Goal: Task Accomplishment & Management: Complete application form

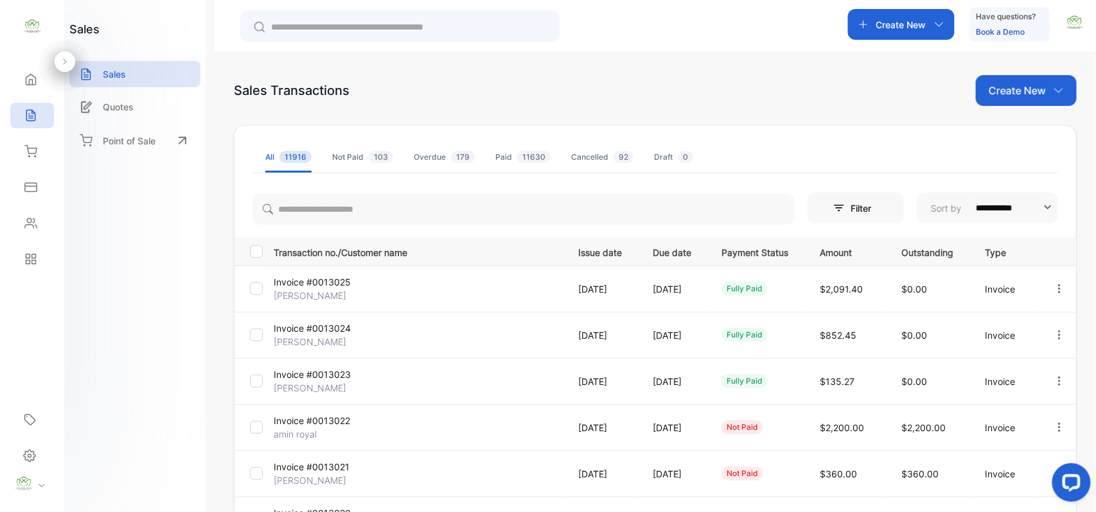
click at [1023, 85] on p "Create New" at bounding box center [1016, 90] width 57 height 15
click at [1013, 137] on span "Invoice" at bounding box center [1028, 133] width 30 height 13
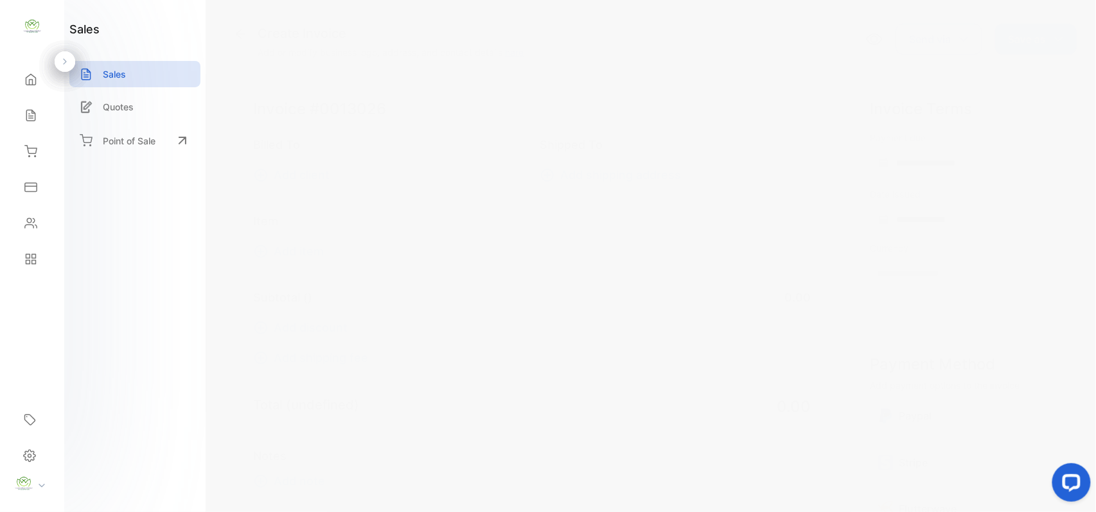
click at [308, 168] on span "Add client" at bounding box center [302, 174] width 56 height 17
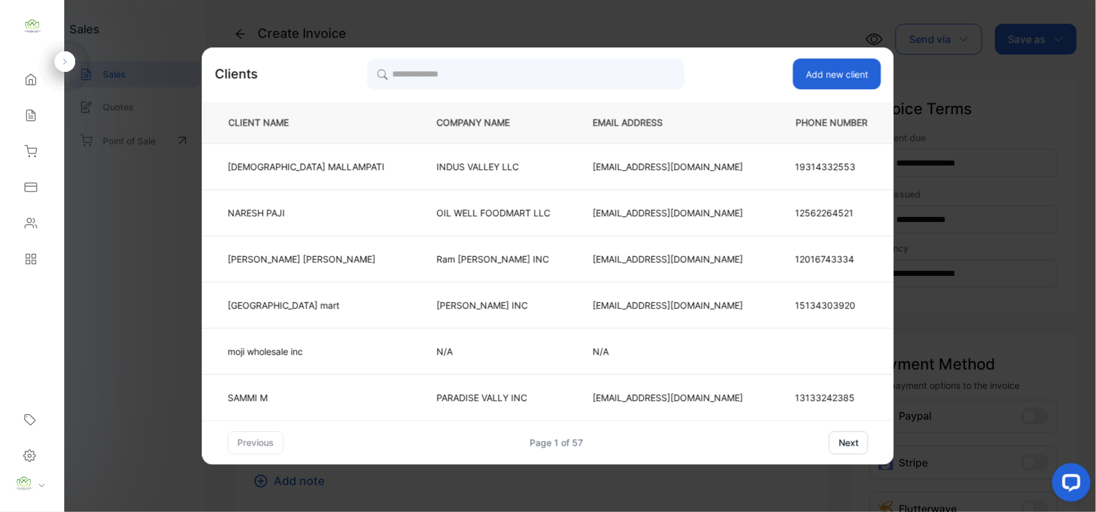
type input "**********"
click at [539, 73] on input "search" at bounding box center [525, 74] width 317 height 32
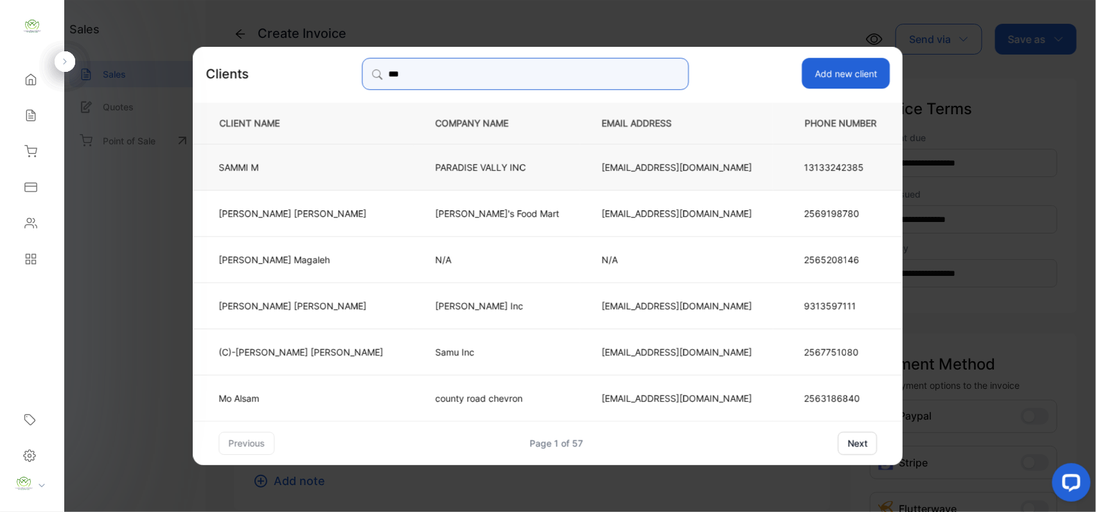
type input "***"
click at [329, 170] on p "[PERSON_NAME]" at bounding box center [301, 166] width 164 height 13
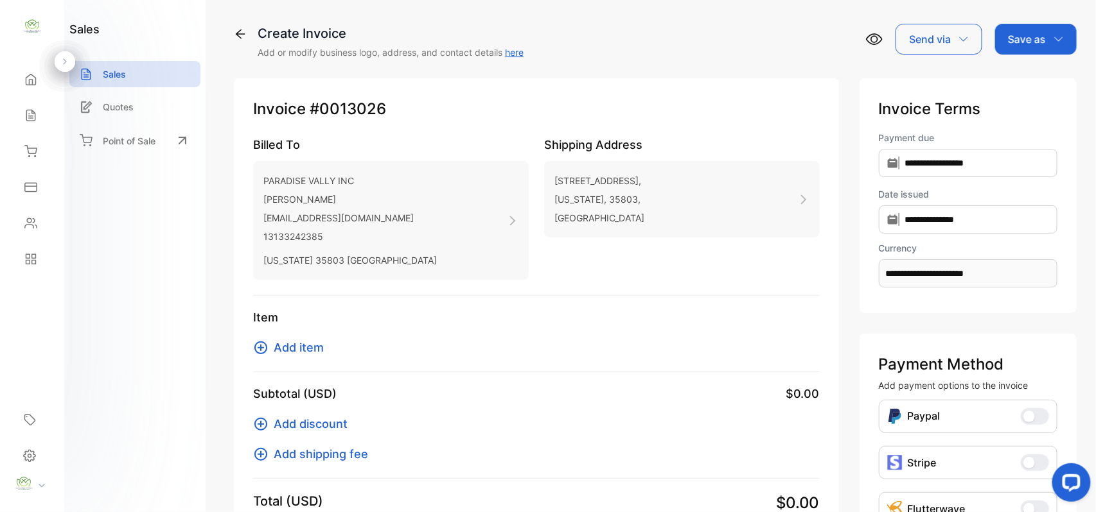
click at [309, 349] on span "Add item" at bounding box center [299, 347] width 50 height 17
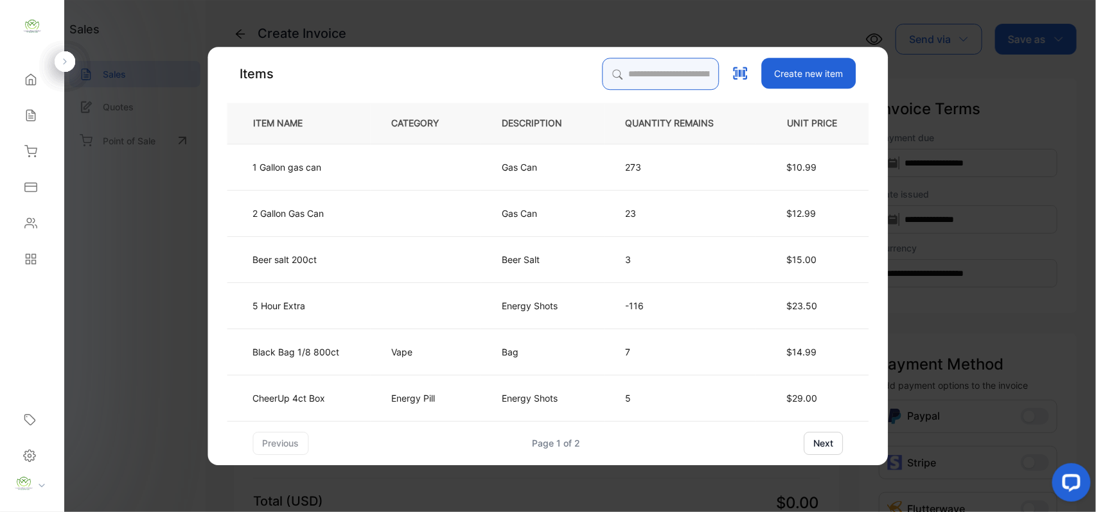
drag, startPoint x: 730, startPoint y: 60, endPoint x: 732, endPoint y: 80, distance: 20.0
click at [731, 77] on div "Create new item" at bounding box center [729, 74] width 254 height 32
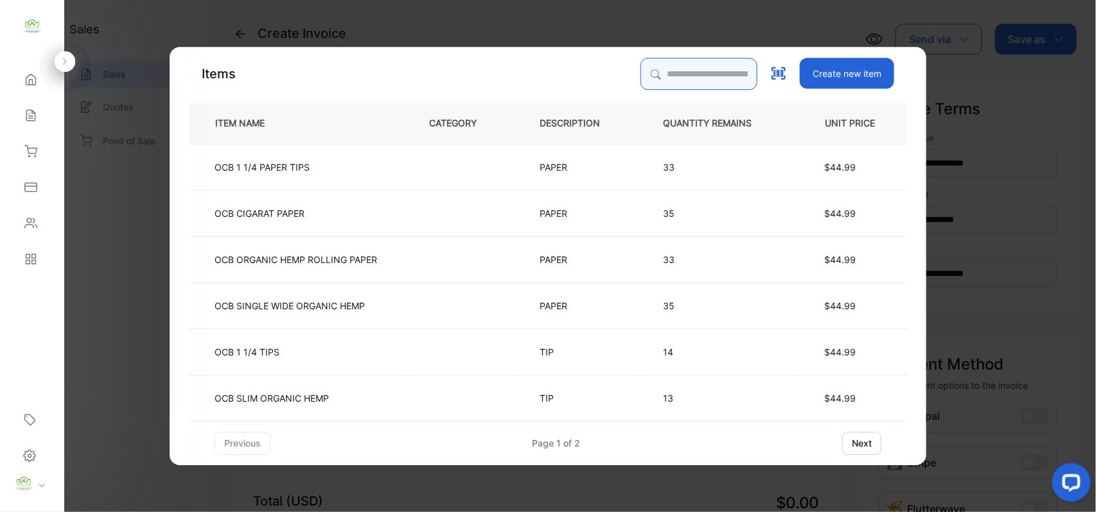
type input "*"
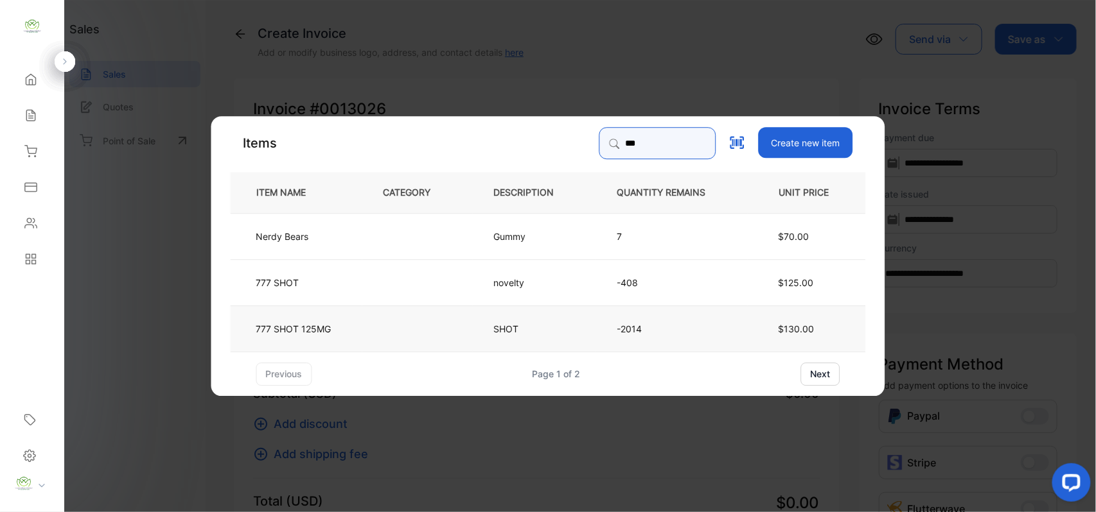
type input "***"
click at [361, 321] on td "777 SHOT 125MG" at bounding box center [297, 328] width 132 height 46
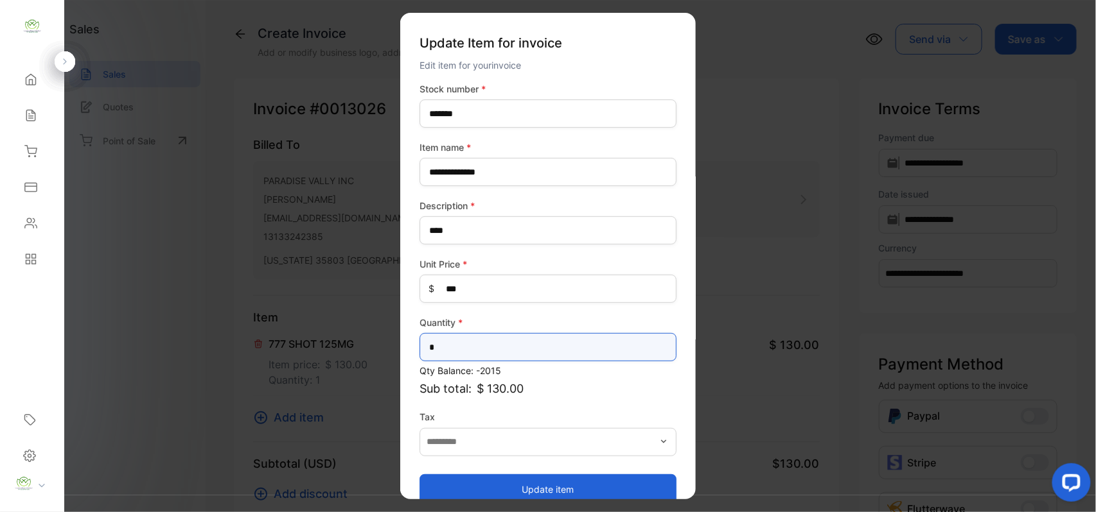
click at [499, 360] on input "*" at bounding box center [547, 347] width 257 height 28
type input "*"
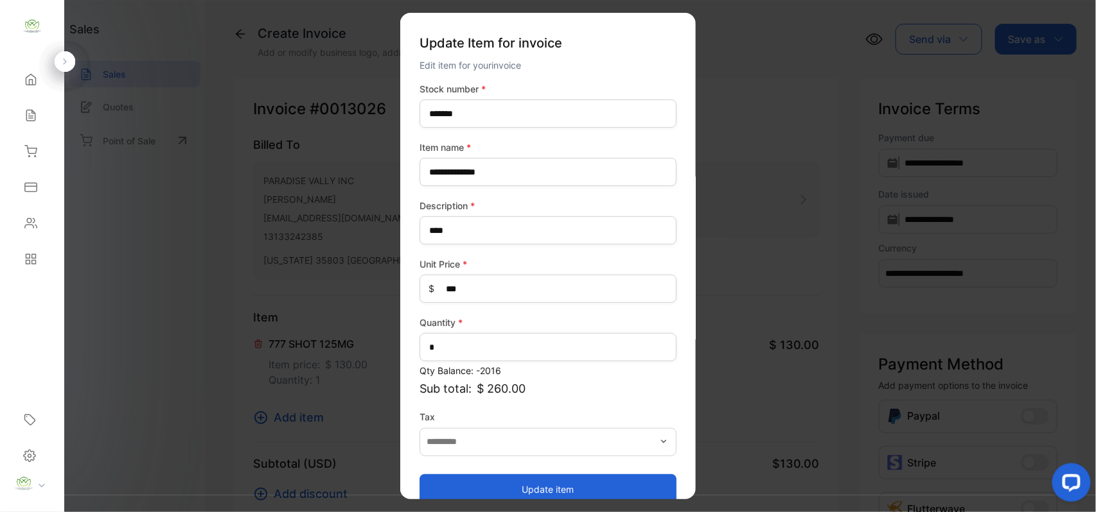
click at [484, 486] on button "Update item" at bounding box center [547, 489] width 257 height 31
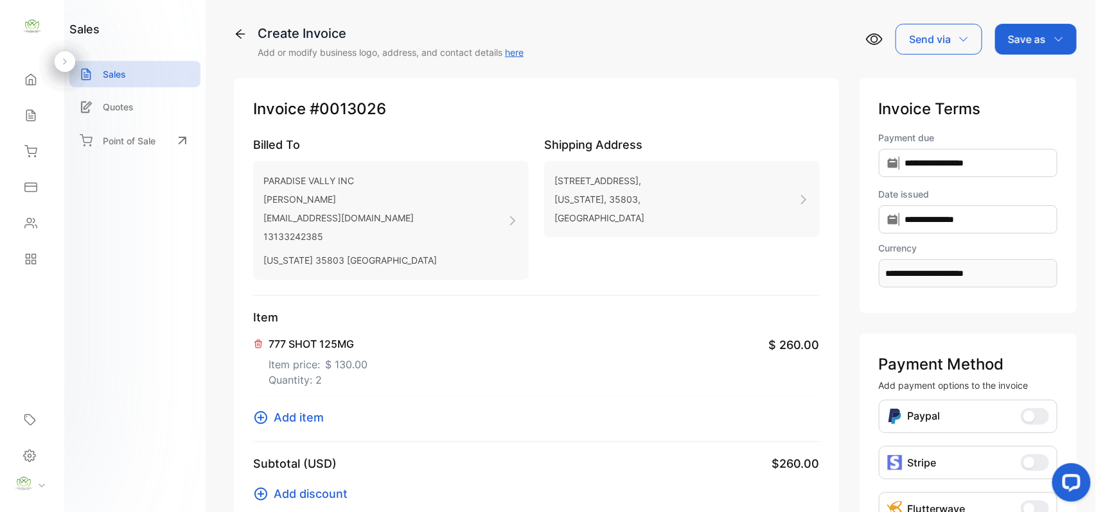
click at [1015, 39] on p "Save as" at bounding box center [1027, 38] width 38 height 15
click at [1028, 77] on div "Invoice" at bounding box center [1032, 82] width 74 height 26
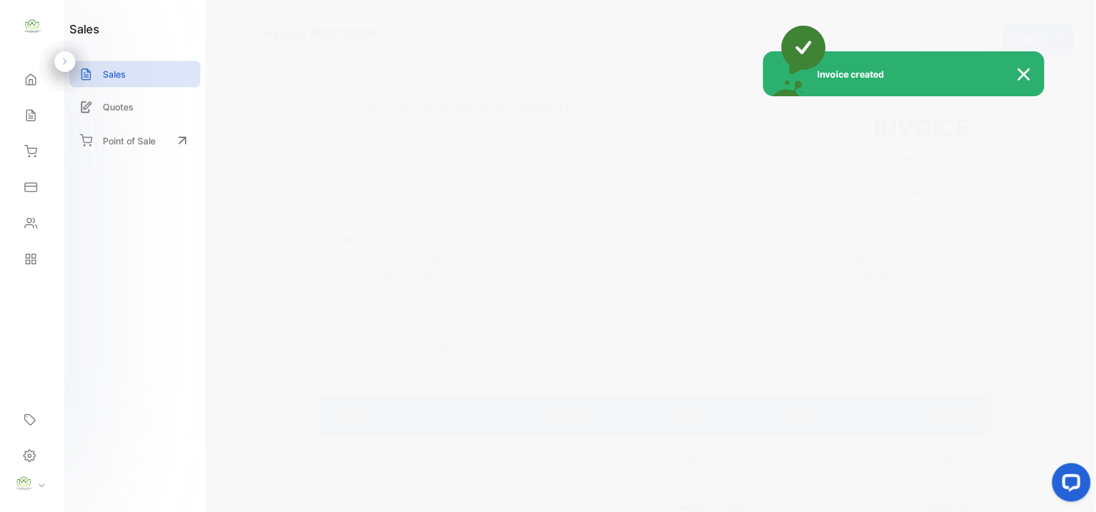
click at [1058, 35] on div "Invoice created" at bounding box center [548, 256] width 1096 height 512
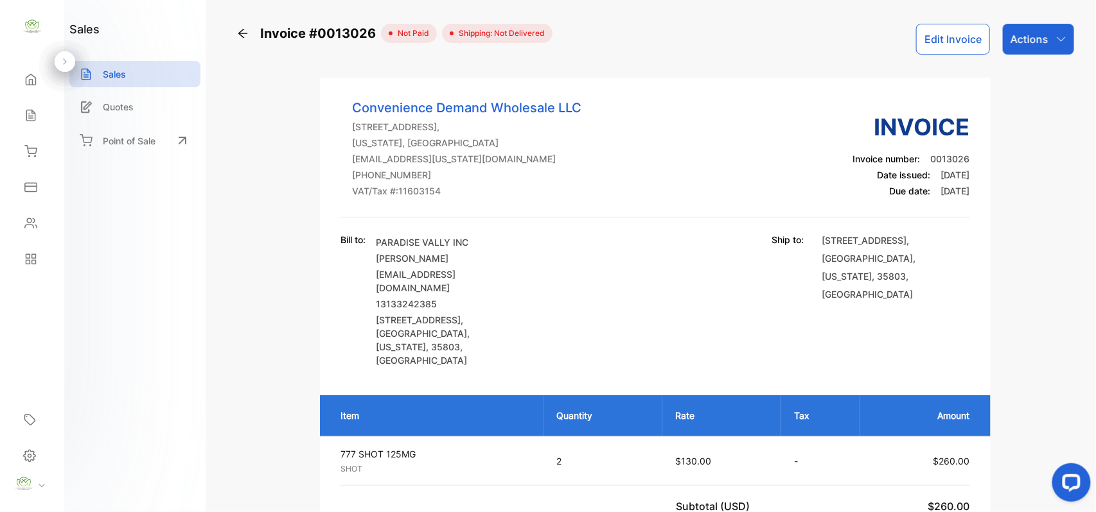
click at [1056, 36] on icon "button" at bounding box center [1061, 39] width 10 height 10
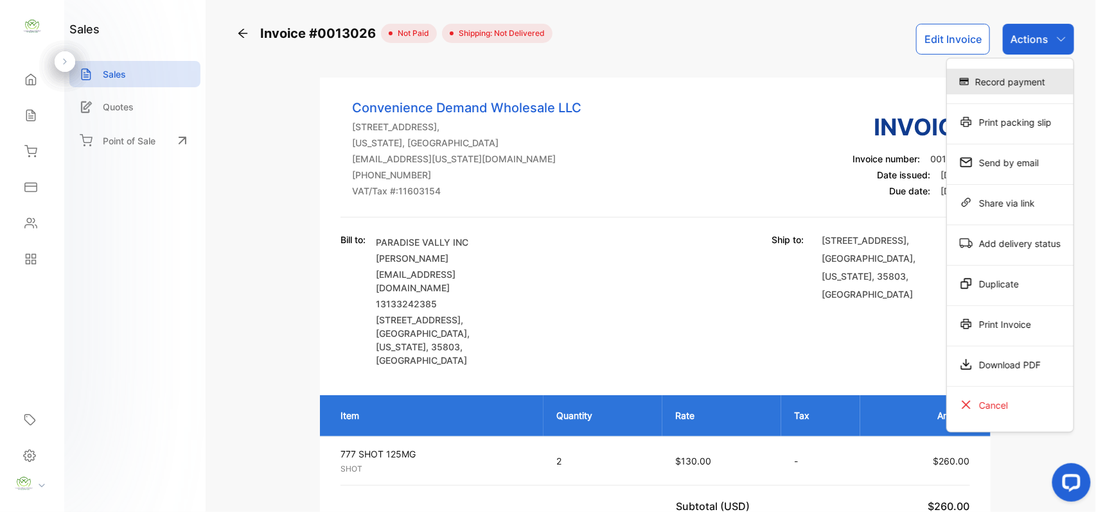
click at [1028, 80] on div "Record payment" at bounding box center [1010, 82] width 127 height 26
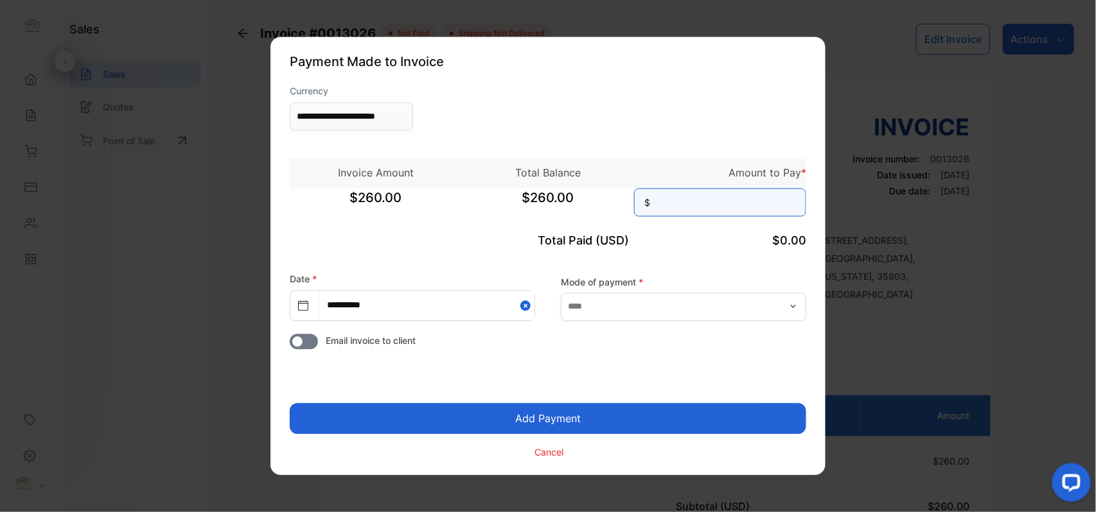
click at [681, 200] on input at bounding box center [720, 203] width 172 height 28
type input "***"
click at [290, 404] on button "Add Payment" at bounding box center [548, 419] width 516 height 31
